Goal: Transaction & Acquisition: Purchase product/service

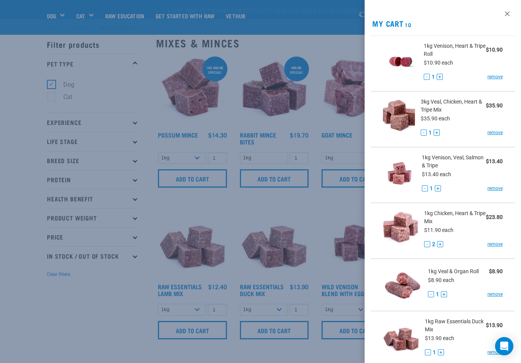
select select "752"
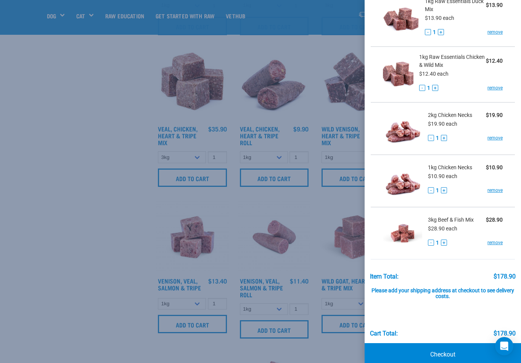
scroll to position [319, 0]
click at [455, 351] on link "Checkout" at bounding box center [443, 354] width 156 height 23
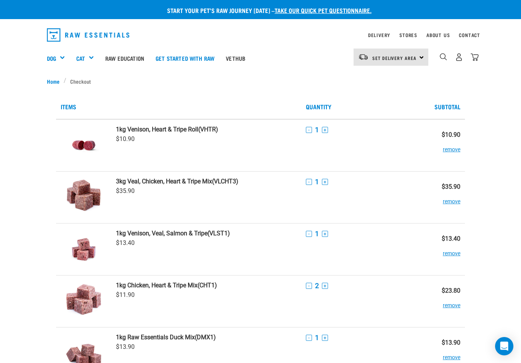
click at [462, 54] on img "dropdown navigation" at bounding box center [459, 57] width 8 height 8
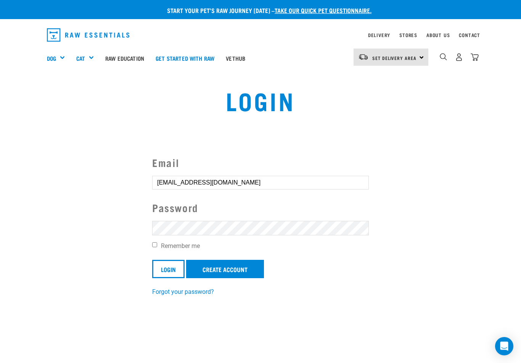
click at [169, 268] on input "Login" at bounding box center [168, 268] width 32 height 18
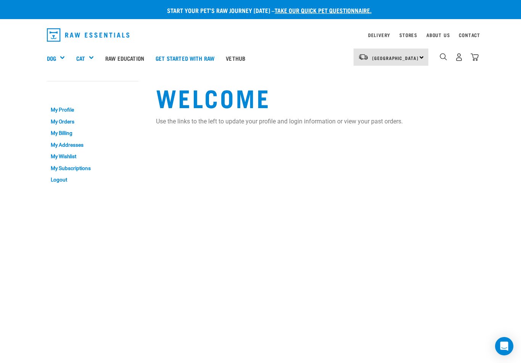
click at [479, 57] on img "dropdown navigation" at bounding box center [475, 57] width 8 height 8
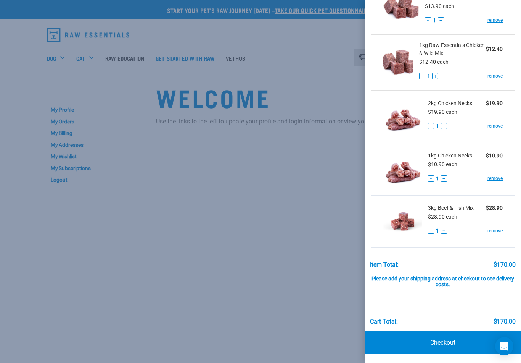
scroll to position [293, 0]
click at [460, 340] on link "Checkout" at bounding box center [443, 342] width 156 height 23
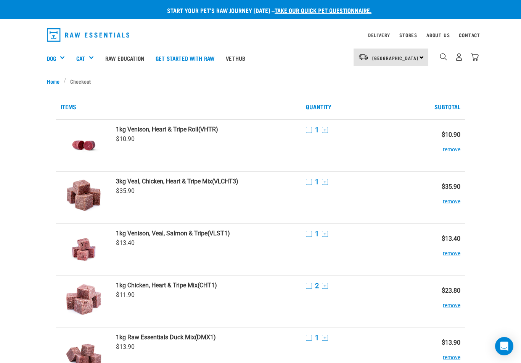
click at [446, 56] on img "dropdown navigation" at bounding box center [443, 56] width 7 height 7
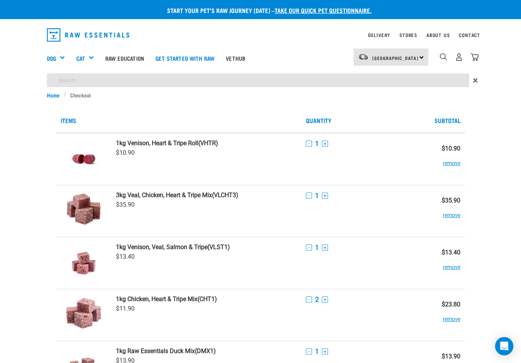
click at [156, 77] on input "search" at bounding box center [258, 80] width 422 height 14
type input "Salmon"
click at [94, 86] on input "Salmon" at bounding box center [258, 80] width 422 height 14
click at [447, 55] on img "dropdown navigation" at bounding box center [443, 56] width 7 height 7
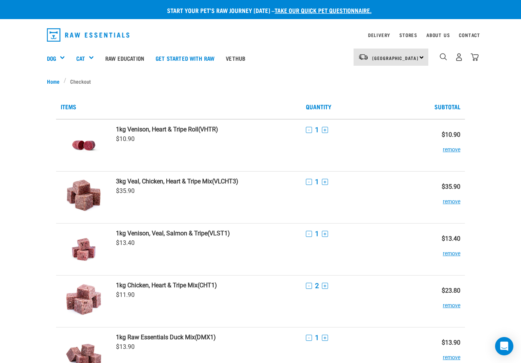
click at [444, 59] on img "dropdown navigation" at bounding box center [443, 56] width 7 height 7
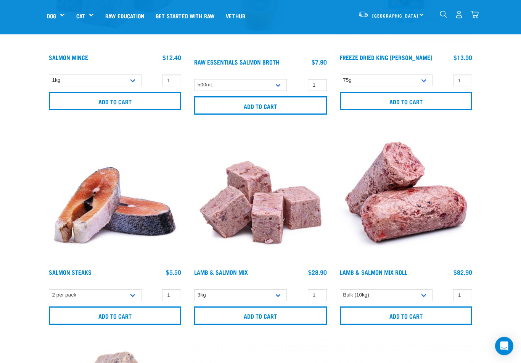
scroll to position [202, 0]
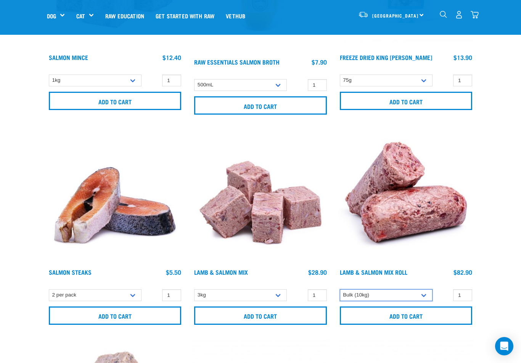
click at [427, 298] on select "Bulk (10kg)" at bounding box center [386, 295] width 93 height 12
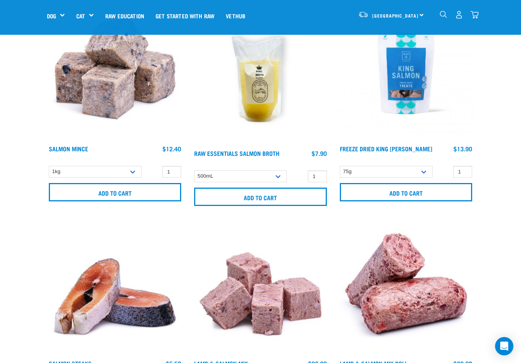
scroll to position [108, 0]
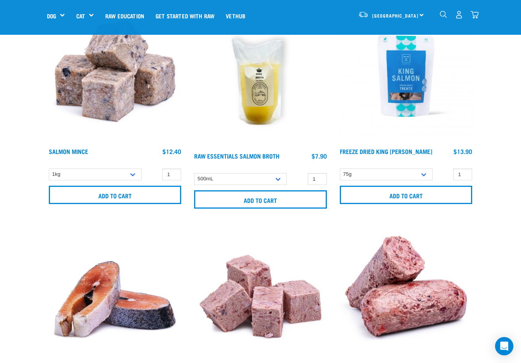
click at [134, 196] on input "Add to cart" at bounding box center [115, 194] width 132 height 18
click at [478, 15] on img "dropdown navigation" at bounding box center [475, 15] width 8 height 8
click at [478, 16] on img "dropdown navigation" at bounding box center [475, 15] width 8 height 8
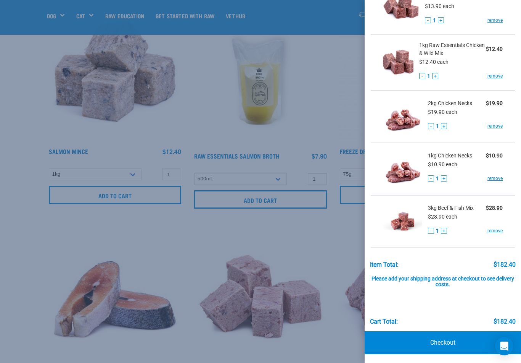
scroll to position [345, 0]
click at [459, 342] on link "Checkout" at bounding box center [443, 342] width 156 height 23
click at [453, 341] on link "Checkout" at bounding box center [443, 342] width 156 height 23
click at [449, 342] on link "Checkout" at bounding box center [443, 342] width 156 height 23
click at [442, 337] on div "View past orders / re-order My Cart (10) 1kg Salmon Mince $12.40 $12.40 each - …" at bounding box center [443, 181] width 156 height 363
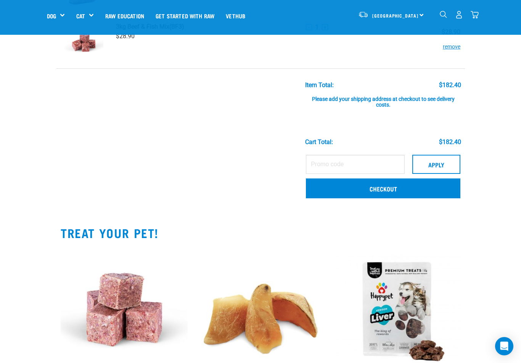
scroll to position [515, 0]
click at [436, 190] on link "Checkout" at bounding box center [383, 189] width 155 height 20
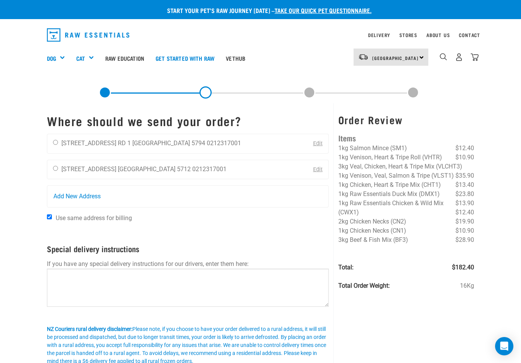
click at [73, 169] on li "[STREET_ADDRESS]" at bounding box center [88, 168] width 55 height 7
click at [71, 166] on li "[STREET_ADDRESS]" at bounding box center [88, 168] width 55 height 7
click at [55, 166] on input "radio" at bounding box center [55, 168] width 5 height 5
radio input "true"
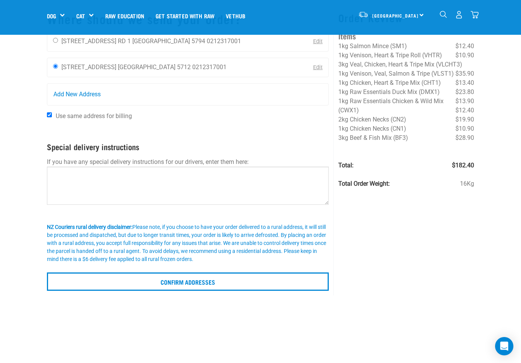
scroll to position [47, 0]
click at [52, 113] on input "Use same address for billing" at bounding box center [49, 115] width 5 height 5
checkbox input "false"
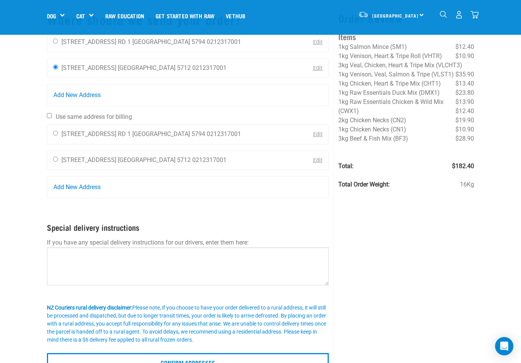
click at [66, 136] on li "[STREET_ADDRESS]" at bounding box center [88, 133] width 55 height 7
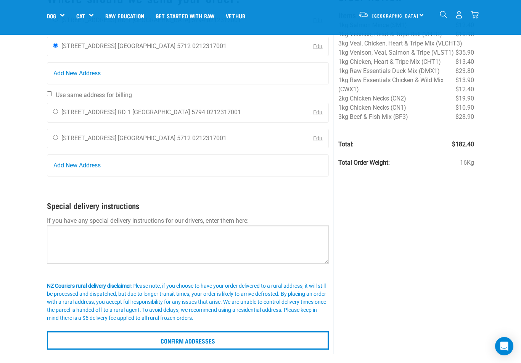
scroll to position [69, 0]
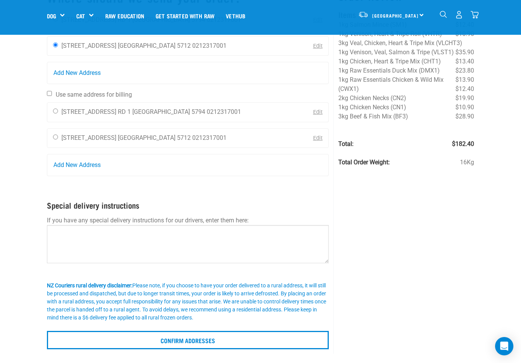
click at [293, 341] on input "Confirm addresses" at bounding box center [188, 339] width 282 height 18
click at [276, 330] on input "Confirm addresses" at bounding box center [188, 339] width 282 height 18
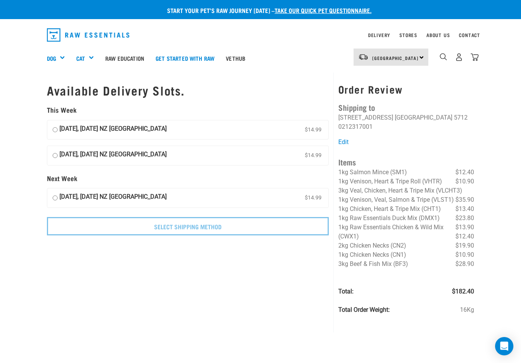
click at [55, 125] on input "08 October, Wednesday NZ Couriers North Island $14.99" at bounding box center [55, 129] width 5 height 11
radio input "true"
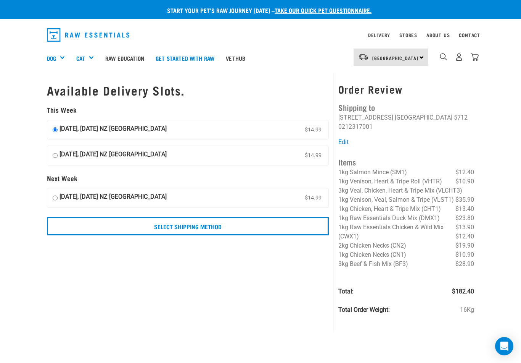
click at [96, 224] on input "Select Shipping Method" at bounding box center [188, 226] width 282 height 18
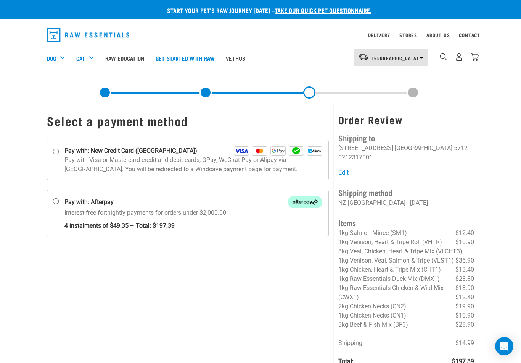
click at [74, 158] on p "Pay with Visa or Mastercard credit and debit cards, GPay, WeChat Pay or Alipay …" at bounding box center [193, 164] width 258 height 18
click at [59, 154] on input "Pay with: New Credit Card ([GEOGRAPHIC_DATA])" at bounding box center [56, 151] width 6 height 6
radio input "true"
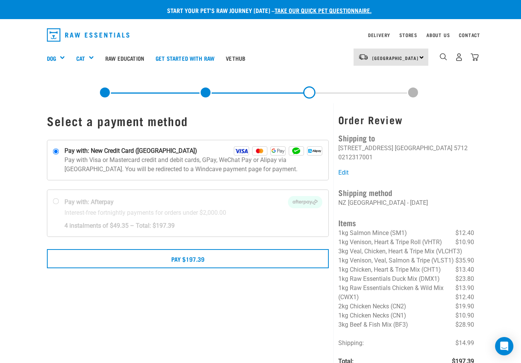
click at [289, 259] on button "Pay $197.39" at bounding box center [188, 258] width 282 height 19
